Goal: Information Seeking & Learning: Learn about a topic

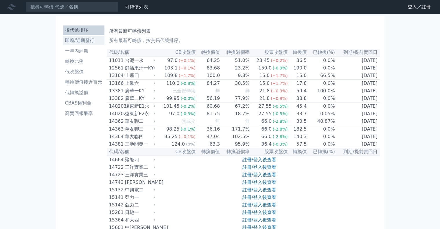
click at [77, 39] on li "即將/近期發行" at bounding box center [84, 40] width 42 height 7
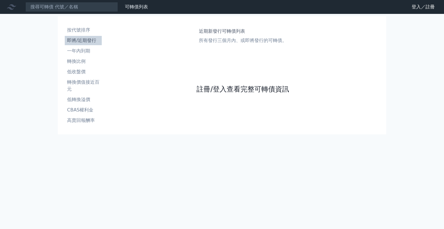
click at [222, 91] on link "註冊/登入查看完整可轉債資訊" at bounding box center [242, 88] width 92 height 9
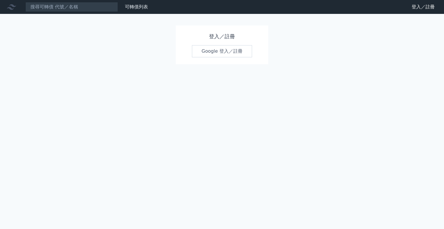
click at [225, 51] on link "Google 登入／註冊" at bounding box center [222, 51] width 60 height 12
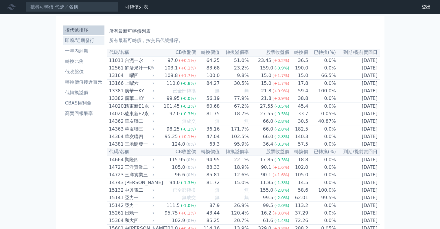
click at [86, 44] on link "即將/近期發行" at bounding box center [84, 40] width 42 height 9
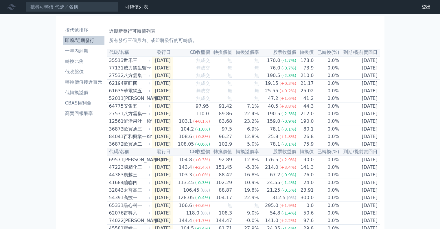
scroll to position [29, 0]
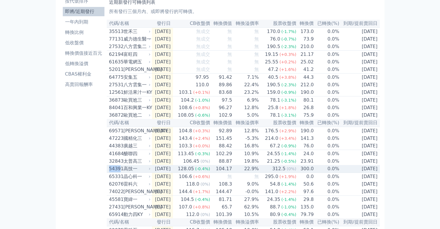
drag, startPoint x: 108, startPoint y: 180, endPoint x: 119, endPoint y: 180, distance: 11.3
click at [119, 173] on td "54391 高技一" at bounding box center [129, 169] width 45 height 8
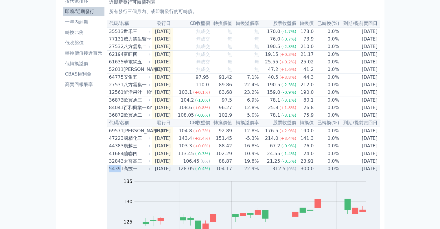
copy div "5439"
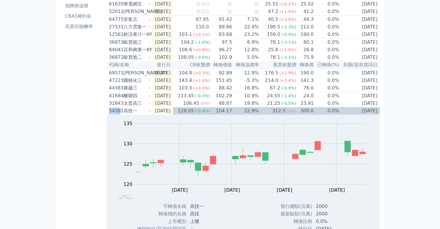
scroll to position [116, 0]
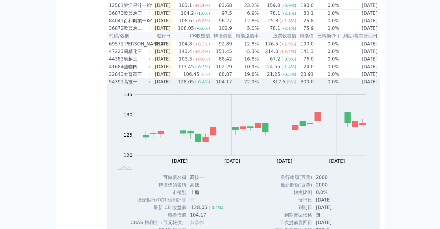
click at [144, 85] on div "高技一" at bounding box center [136, 81] width 26 height 7
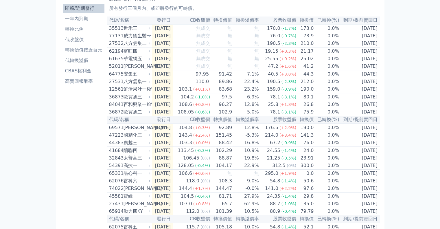
scroll to position [3, 0]
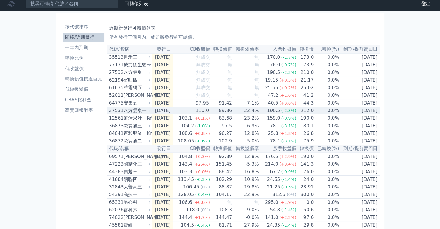
click at [122, 114] on div "27531 八方雲集一" at bounding box center [128, 110] width 39 height 7
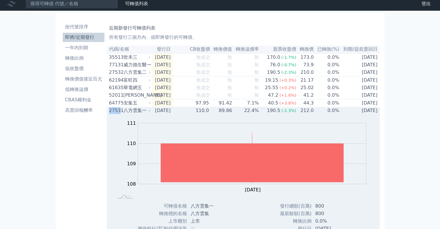
drag, startPoint x: 109, startPoint y: 115, endPoint x: 120, endPoint y: 115, distance: 11.0
click at [120, 114] on div "27531" at bounding box center [115, 110] width 13 height 7
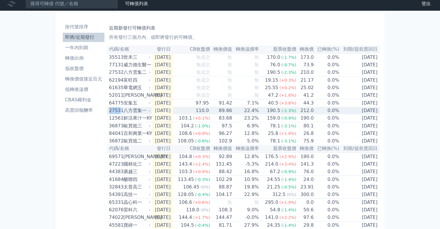
copy div "2753"
